Goal: Check status: Check status

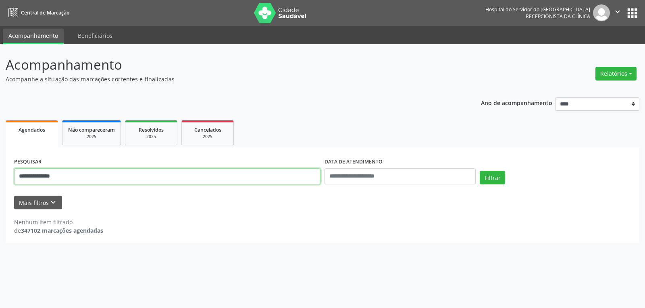
drag, startPoint x: 71, startPoint y: 177, endPoint x: 0, endPoint y: 175, distance: 70.6
click at [0, 175] on div "**********" at bounding box center [322, 176] width 645 height 264
type input "**********"
click at [480, 171] on button "Filtrar" at bounding box center [492, 178] width 25 height 14
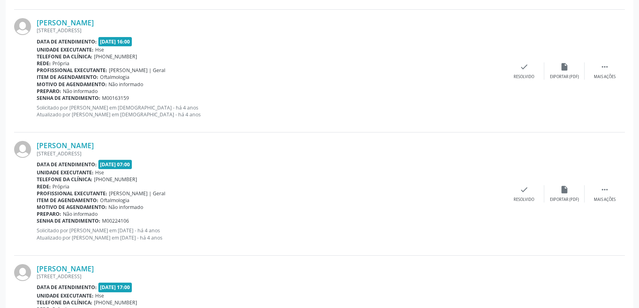
scroll to position [563, 0]
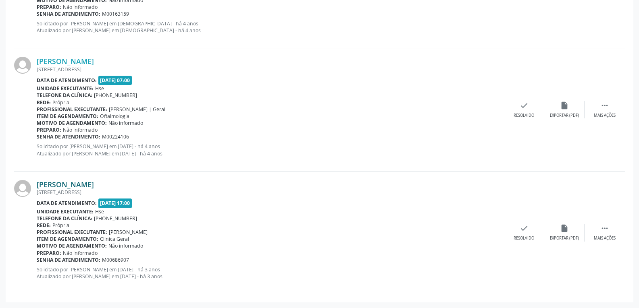
click at [82, 180] on link "[PERSON_NAME]" at bounding box center [65, 184] width 57 height 9
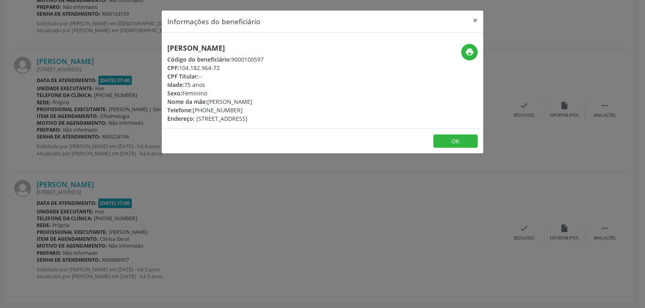
click at [458, 48] on div "print" at bounding box center [430, 52] width 96 height 17
click at [470, 52] on icon "print" at bounding box center [469, 52] width 9 height 9
drag, startPoint x: 179, startPoint y: 67, endPoint x: 263, endPoint y: 67, distance: 83.9
click at [263, 67] on div "CPF: 104.182.964-72" at bounding box center [215, 68] width 96 height 8
copy div "104.182.964-72"
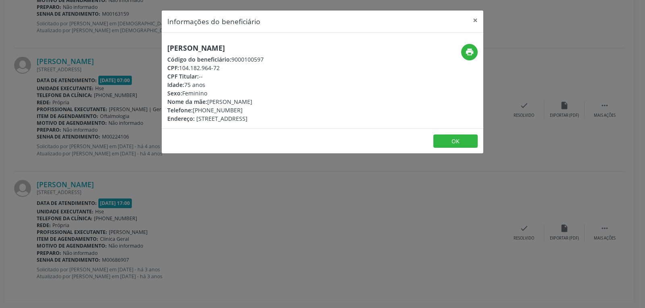
drag, startPoint x: 206, startPoint y: 109, endPoint x: 259, endPoint y: 111, distance: 52.9
click at [259, 111] on div "Telefone: [PHONE_NUMBER]" at bounding box center [215, 110] width 96 height 8
copy div "99876-3491"
click at [477, 20] on button "×" at bounding box center [475, 20] width 16 height 20
